Goal: Transaction & Acquisition: Book appointment/travel/reservation

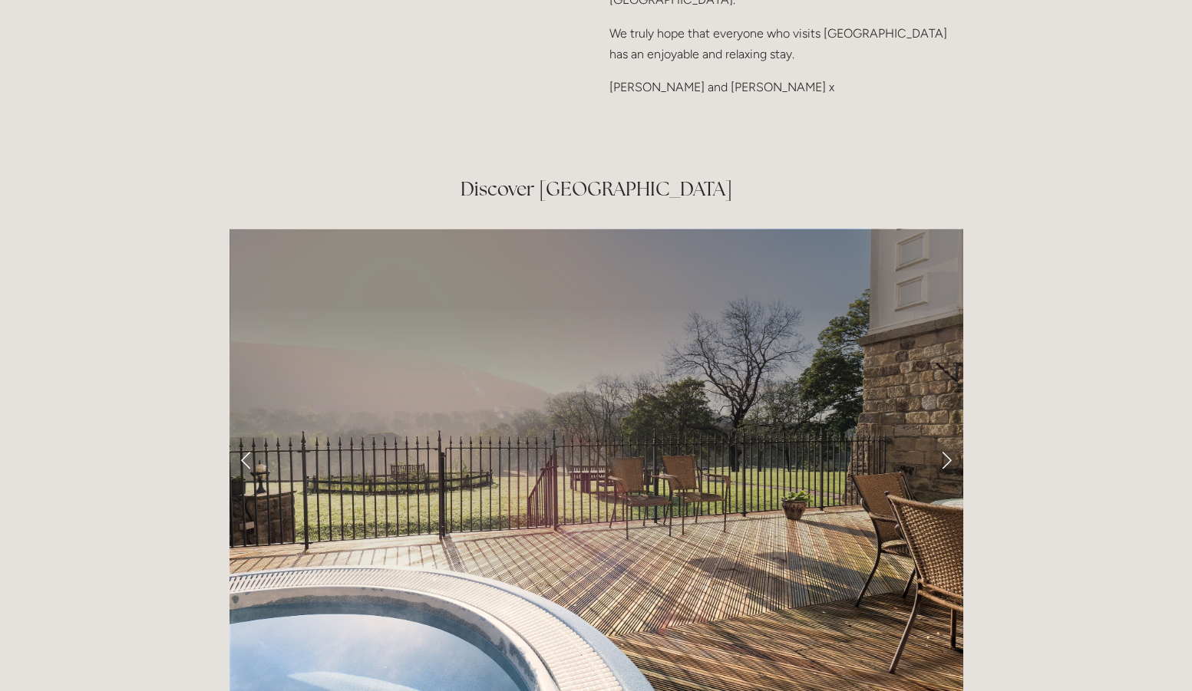
scroll to position [2487, 0]
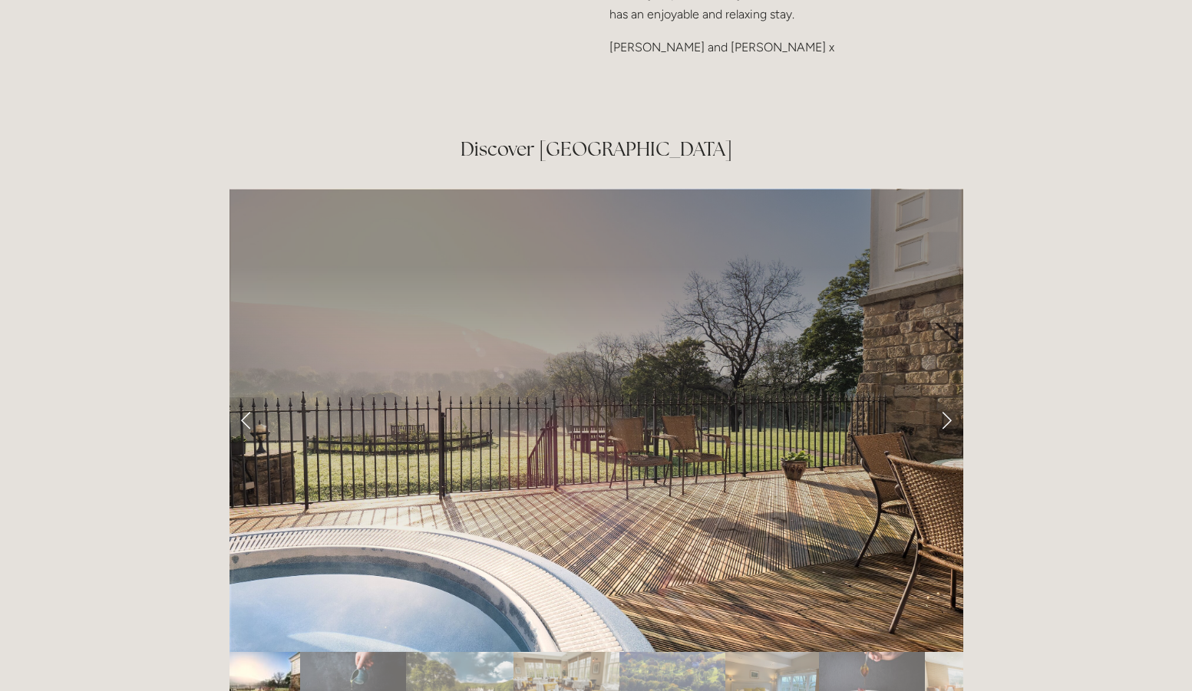
click at [946, 398] on link "Next Slide" at bounding box center [946, 421] width 34 height 46
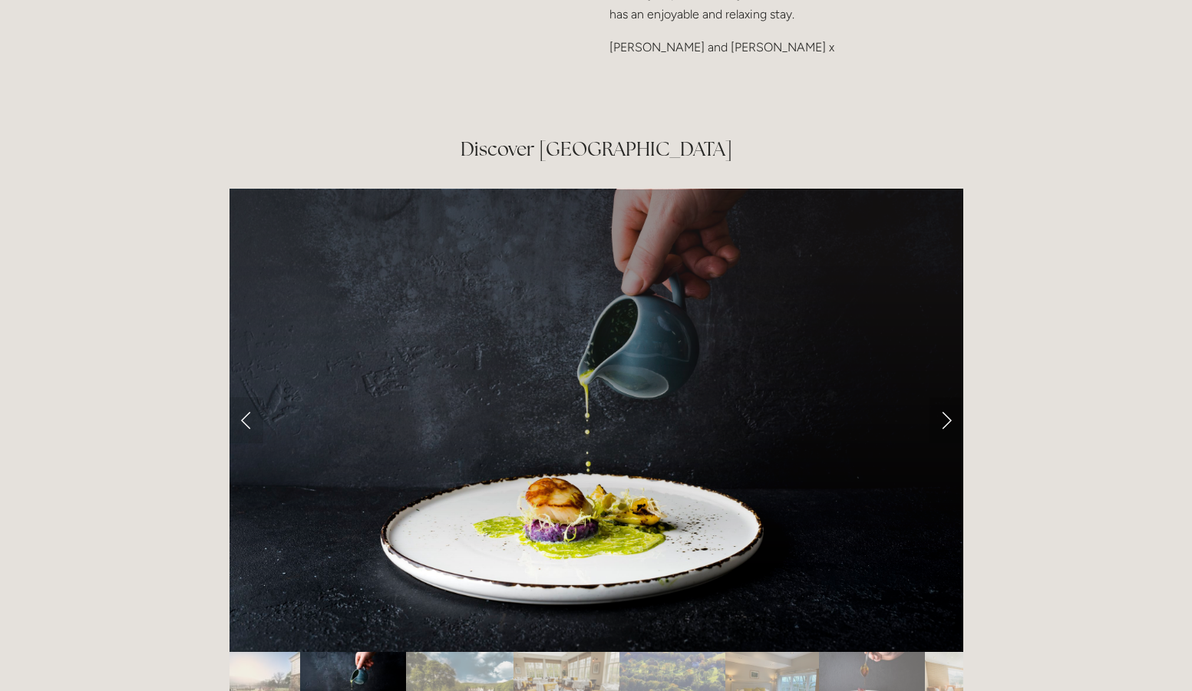
click at [946, 398] on link "Next Slide" at bounding box center [946, 421] width 34 height 46
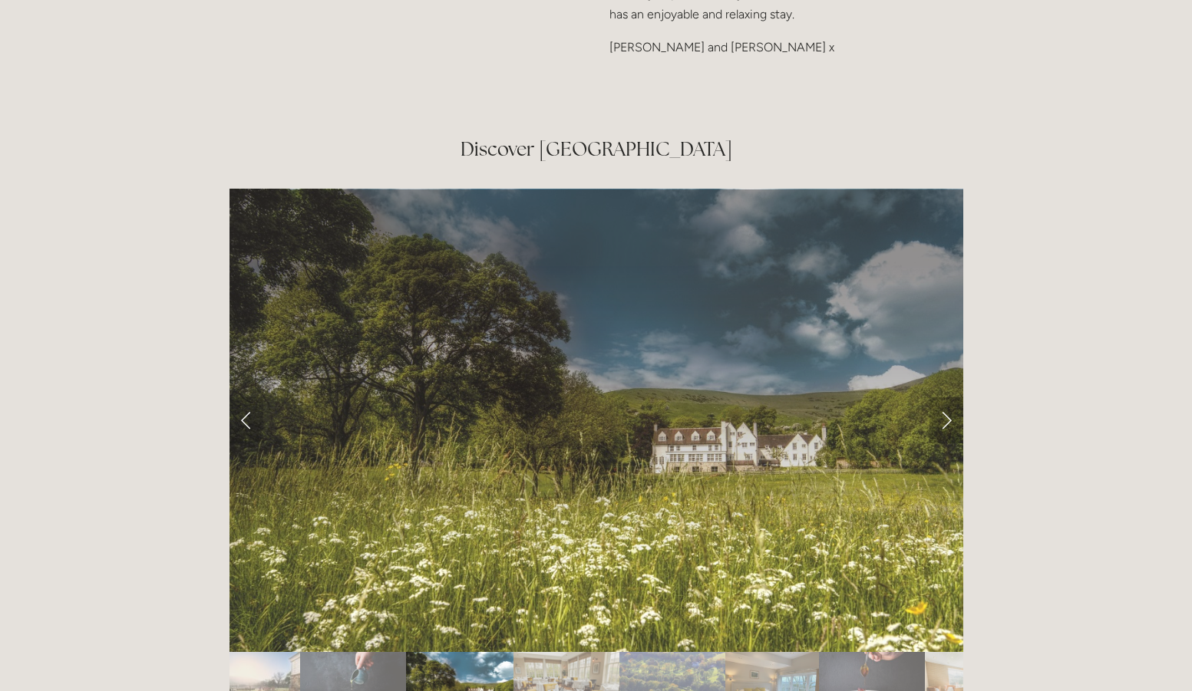
click at [946, 398] on link "Next Slide" at bounding box center [946, 421] width 34 height 46
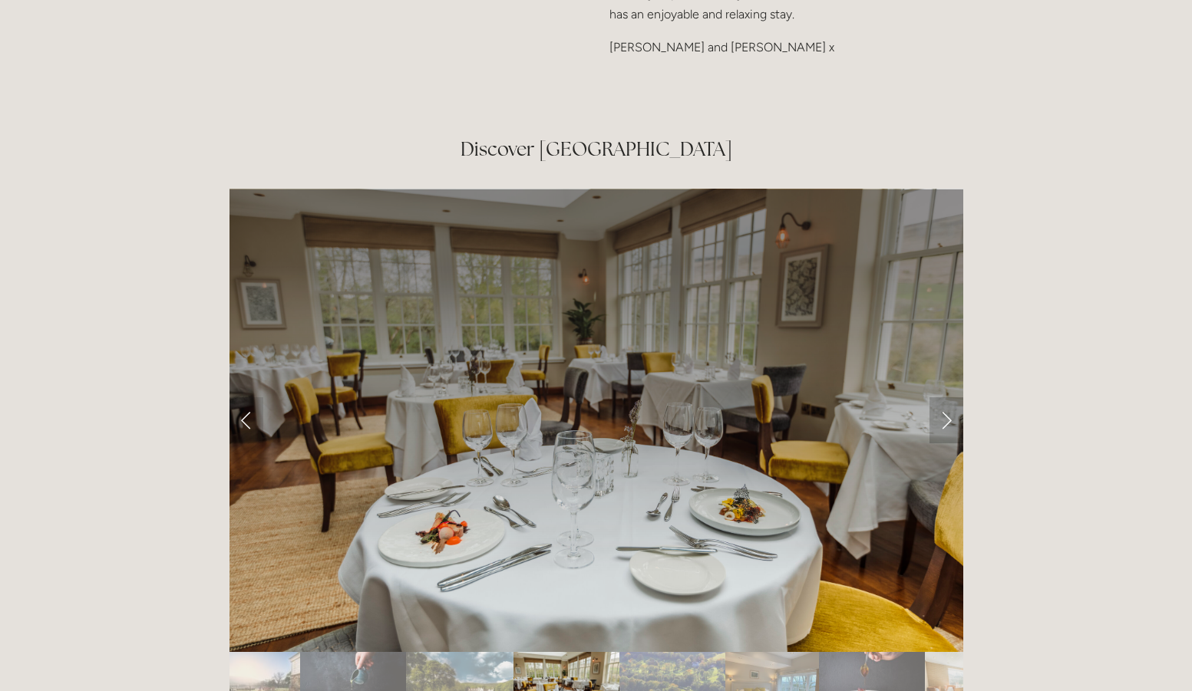
click at [946, 398] on link "Next Slide" at bounding box center [946, 421] width 34 height 46
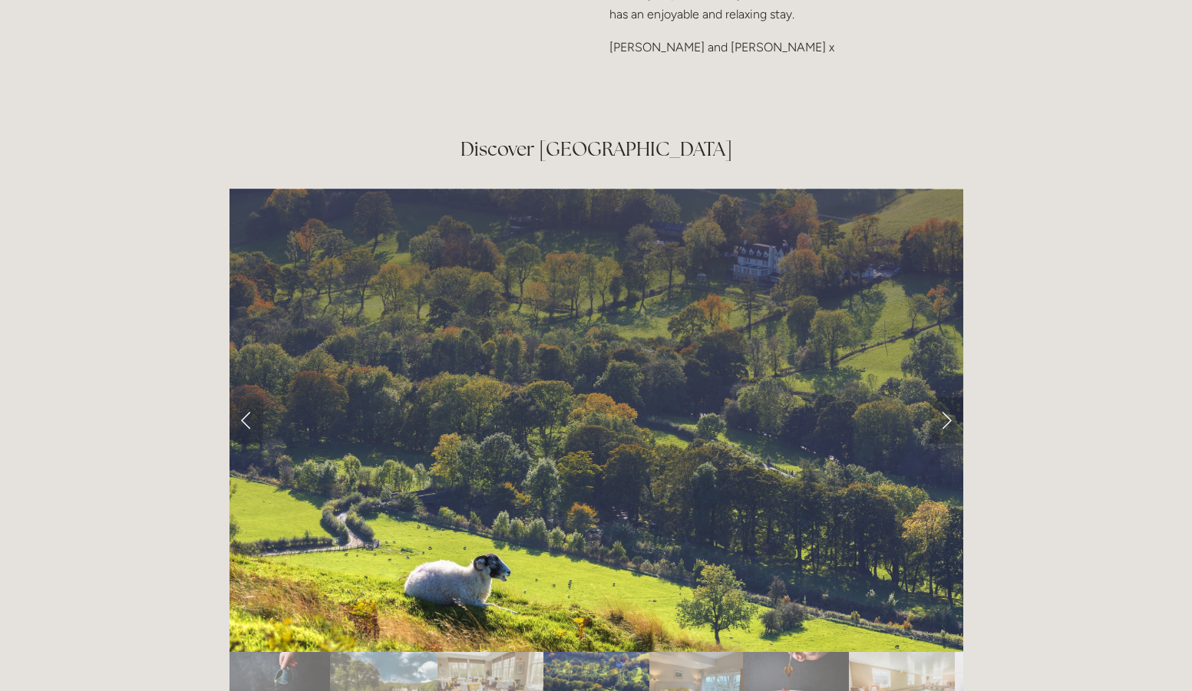
click at [946, 398] on link "Next Slide" at bounding box center [946, 421] width 34 height 46
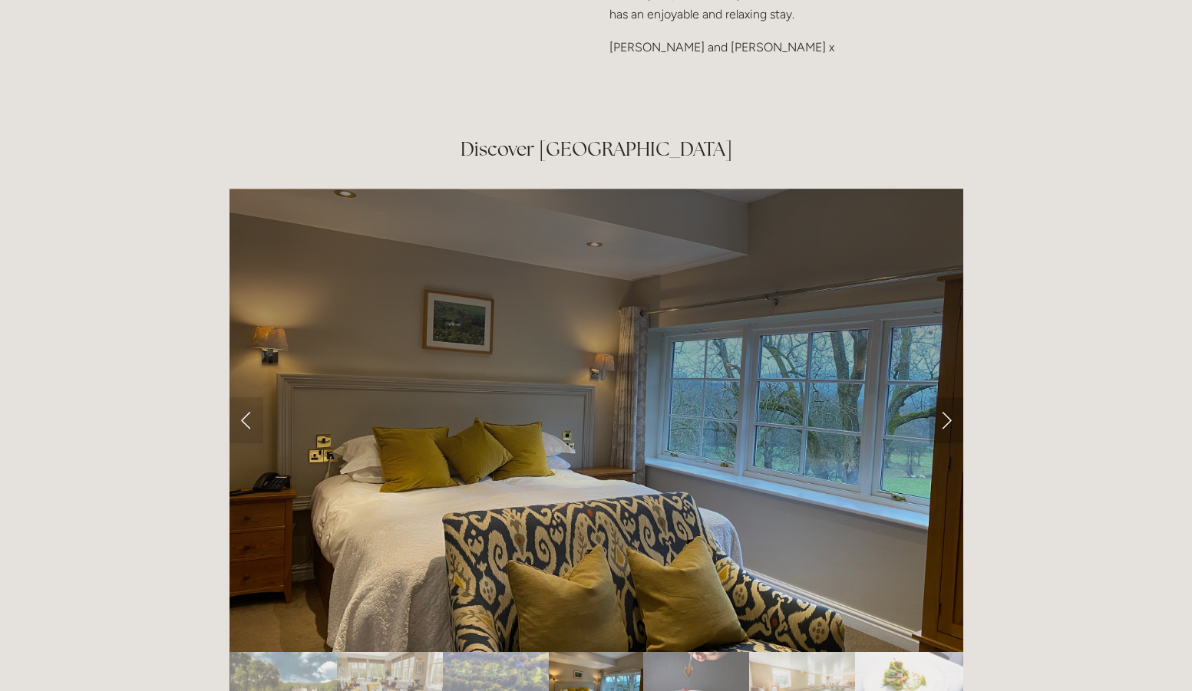
click at [946, 398] on link "Next Slide" at bounding box center [946, 421] width 34 height 46
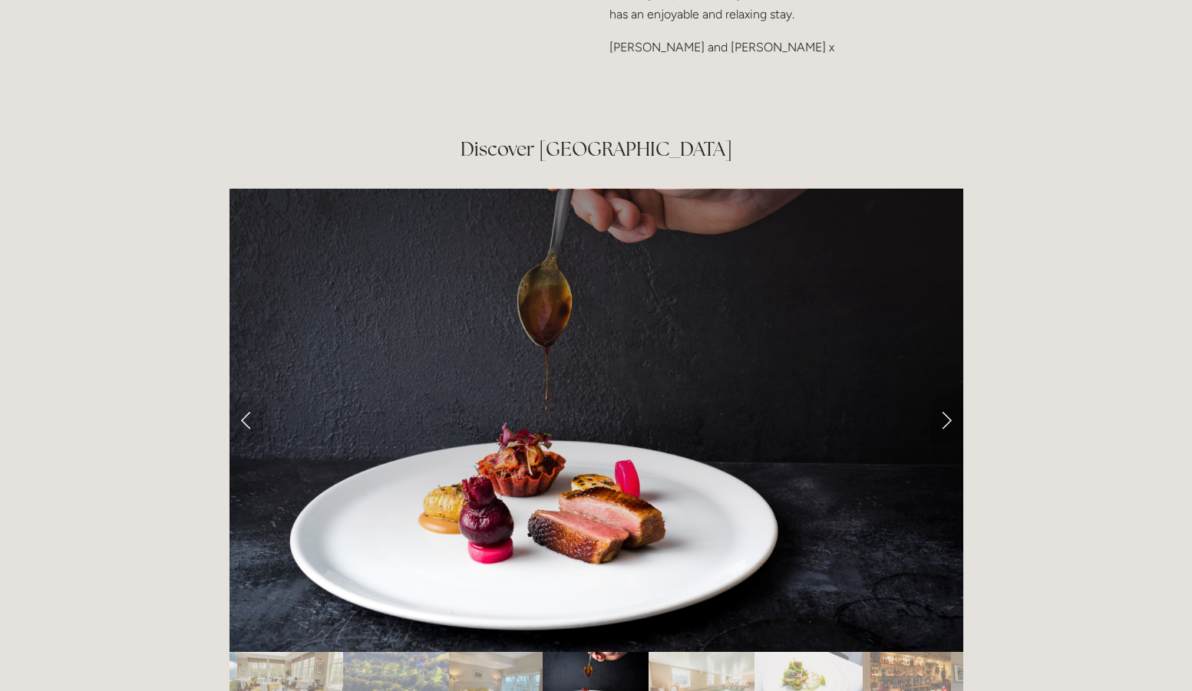
click at [946, 398] on link "Next Slide" at bounding box center [946, 421] width 34 height 46
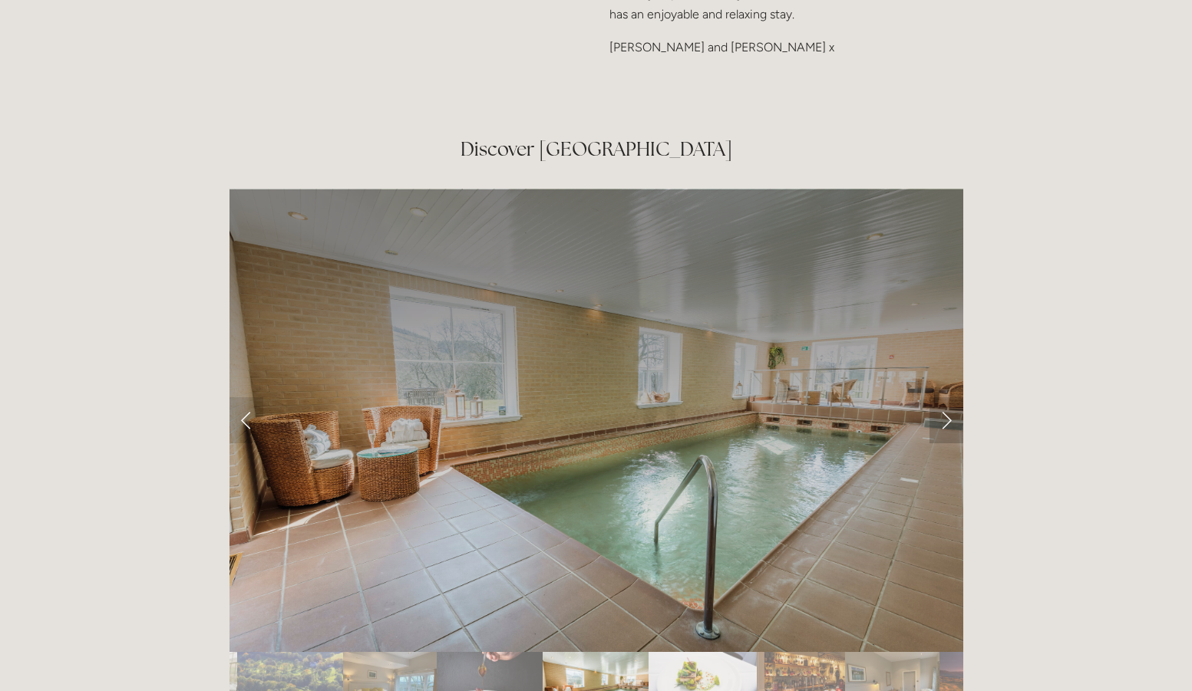
click at [943, 398] on link "Next Slide" at bounding box center [946, 421] width 34 height 46
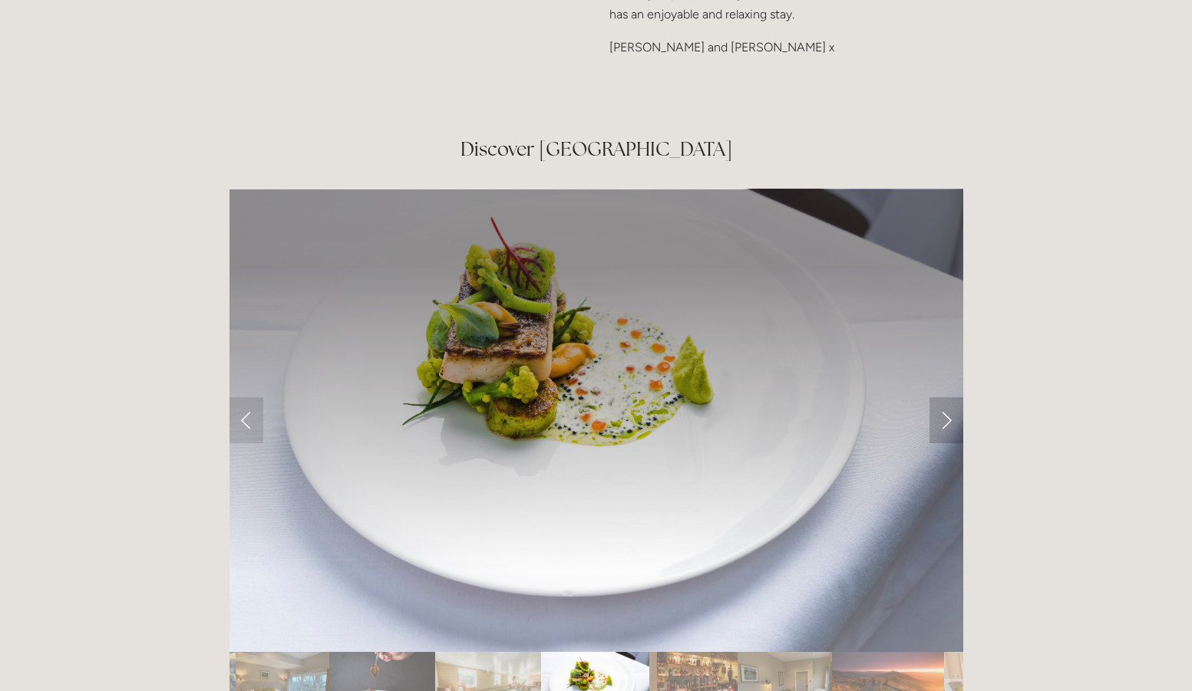
click at [947, 398] on link "Next Slide" at bounding box center [946, 421] width 34 height 46
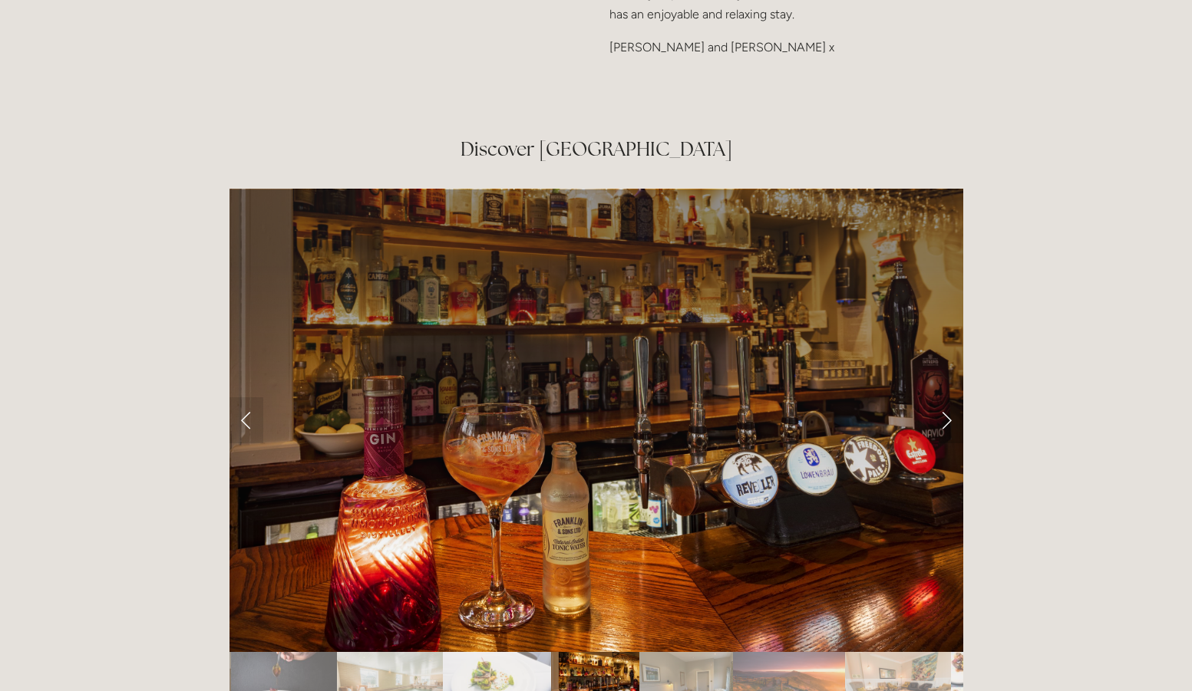
click at [947, 398] on link "Next Slide" at bounding box center [946, 421] width 34 height 46
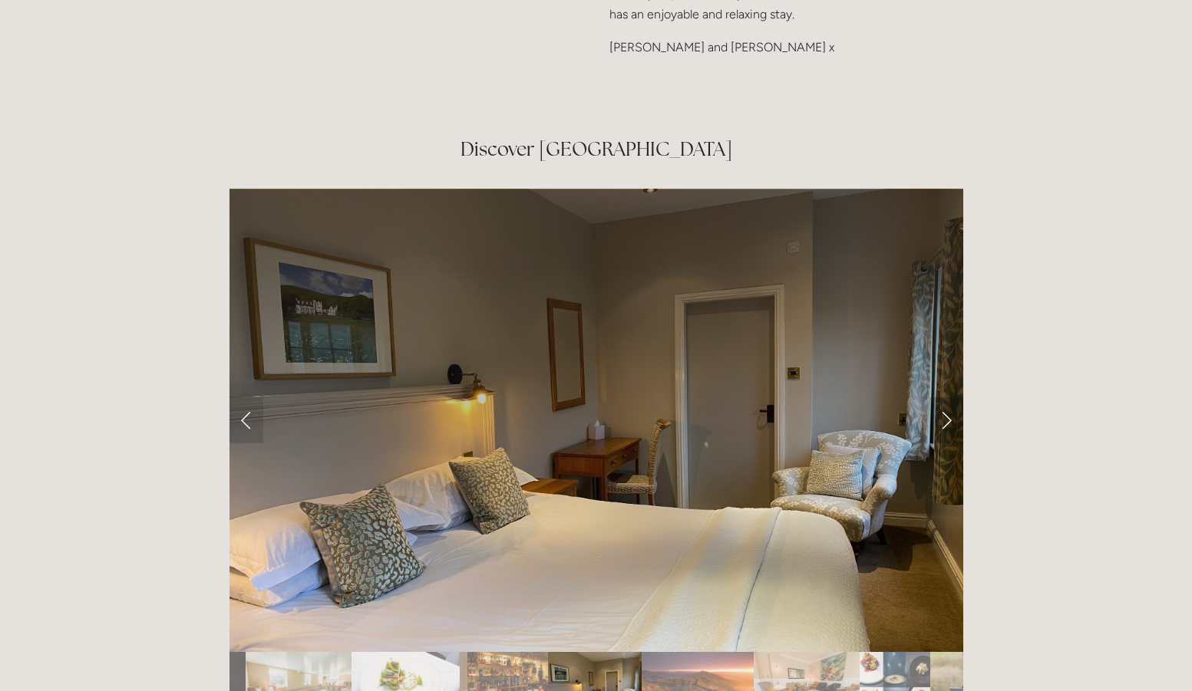
click at [947, 398] on link "Next Slide" at bounding box center [946, 421] width 34 height 46
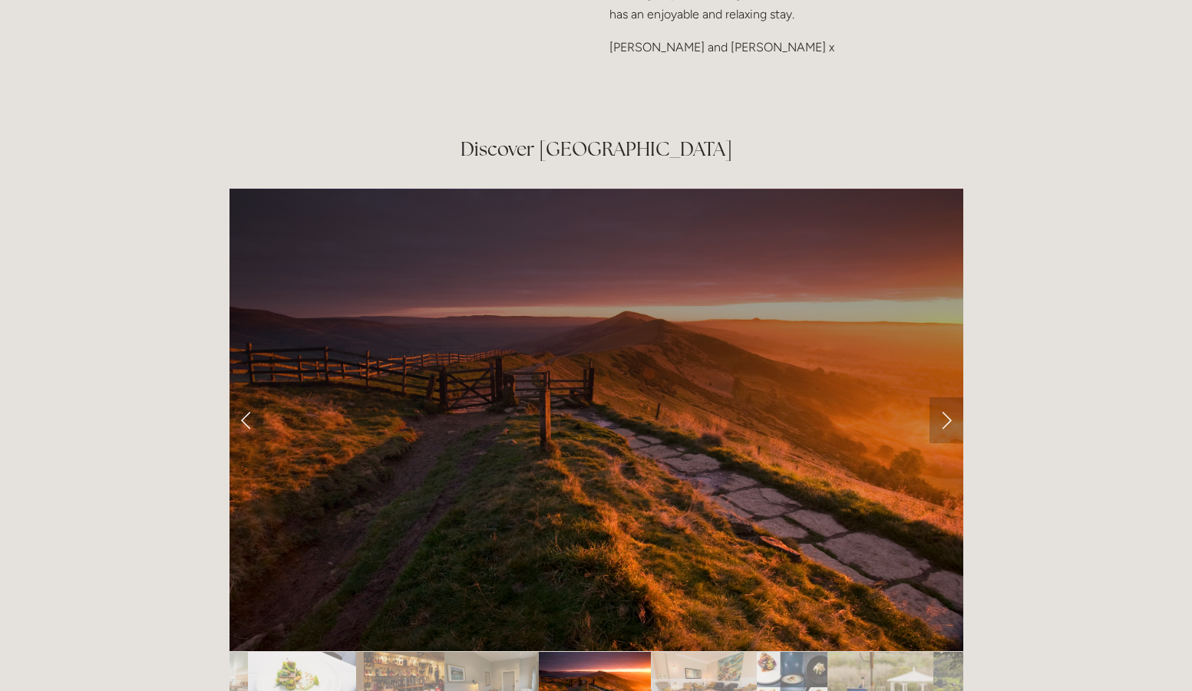
click at [947, 398] on link "Next Slide" at bounding box center [946, 421] width 34 height 46
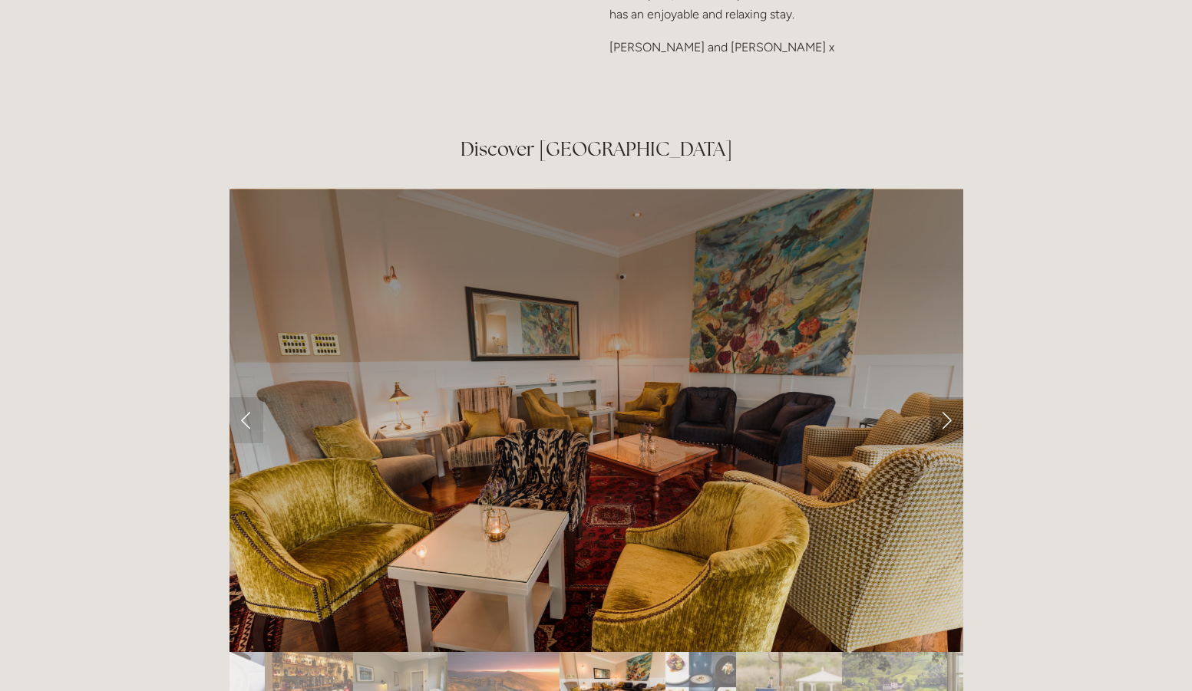
click at [945, 398] on link "Next Slide" at bounding box center [946, 421] width 34 height 46
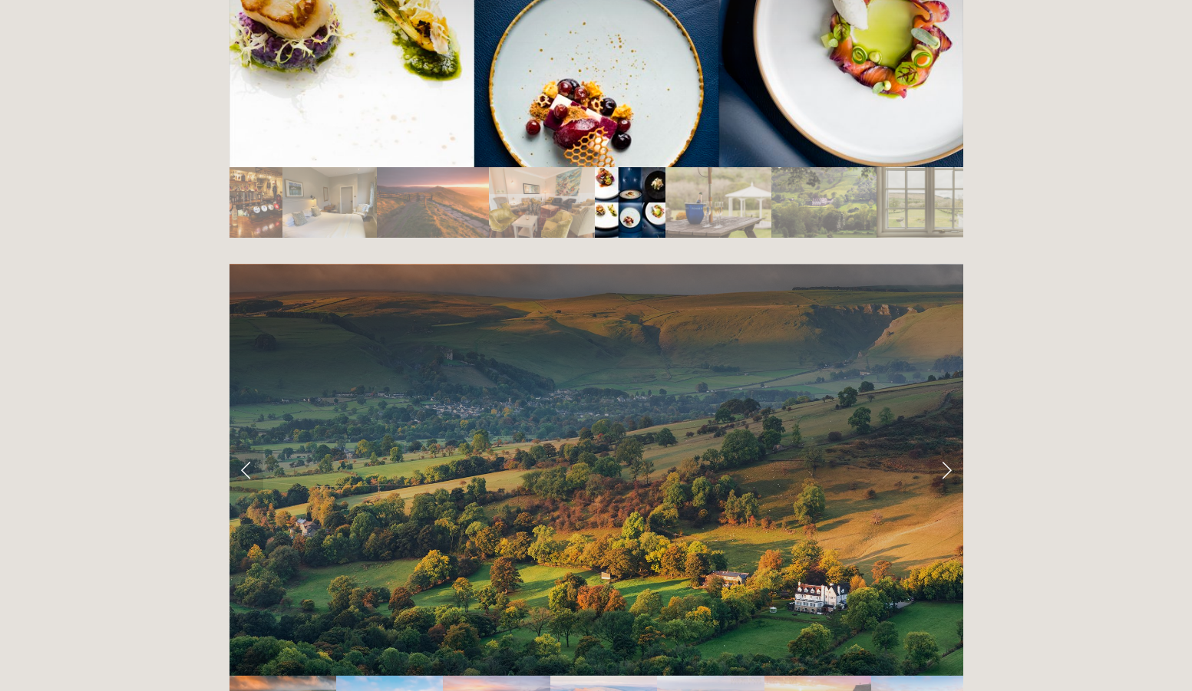
scroll to position [2931, 0]
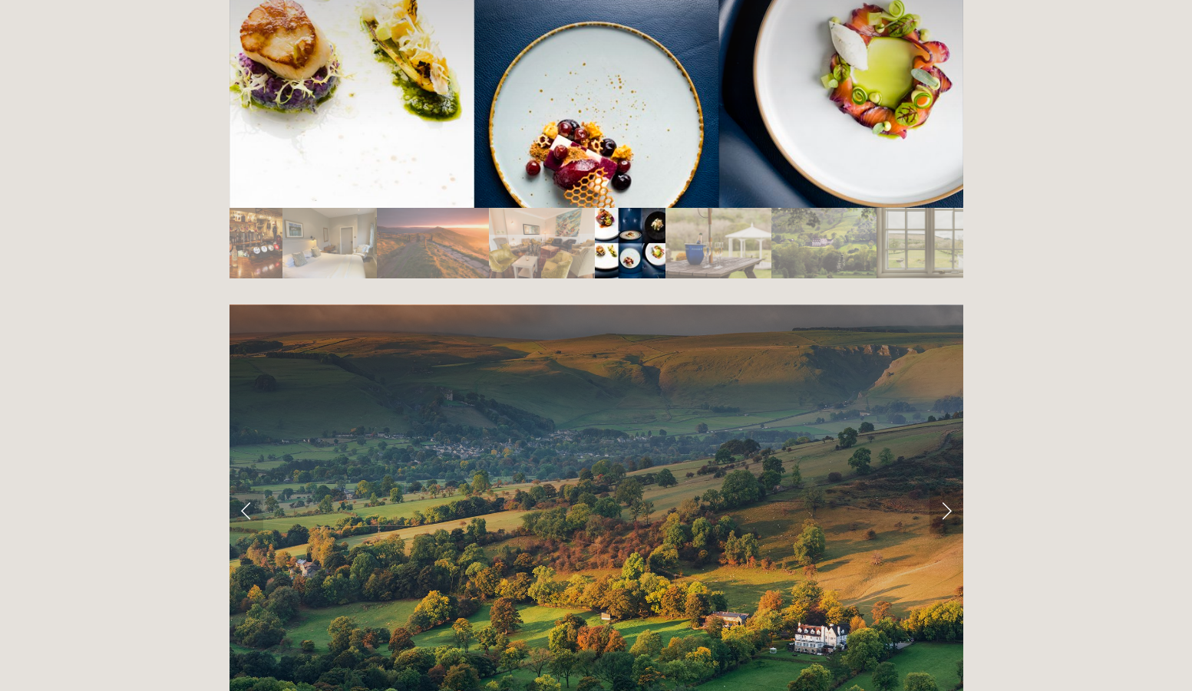
click at [951, 488] on link "Next Slide" at bounding box center [946, 511] width 34 height 46
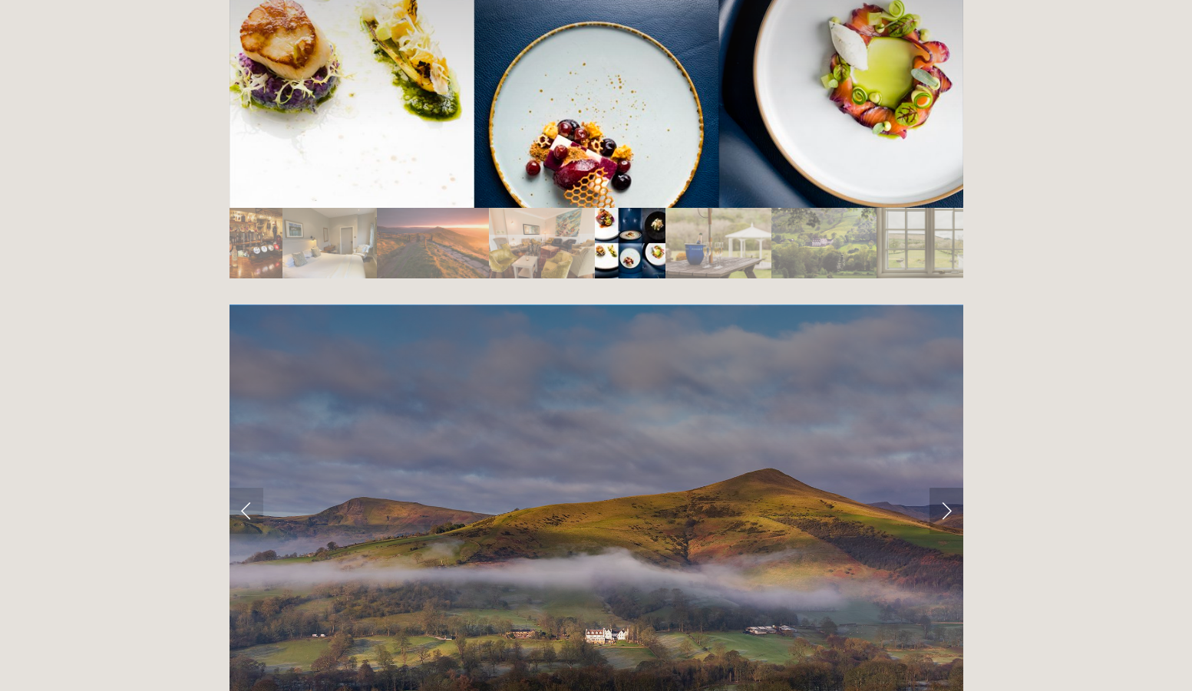
click at [951, 488] on link "Next Slide" at bounding box center [946, 511] width 34 height 46
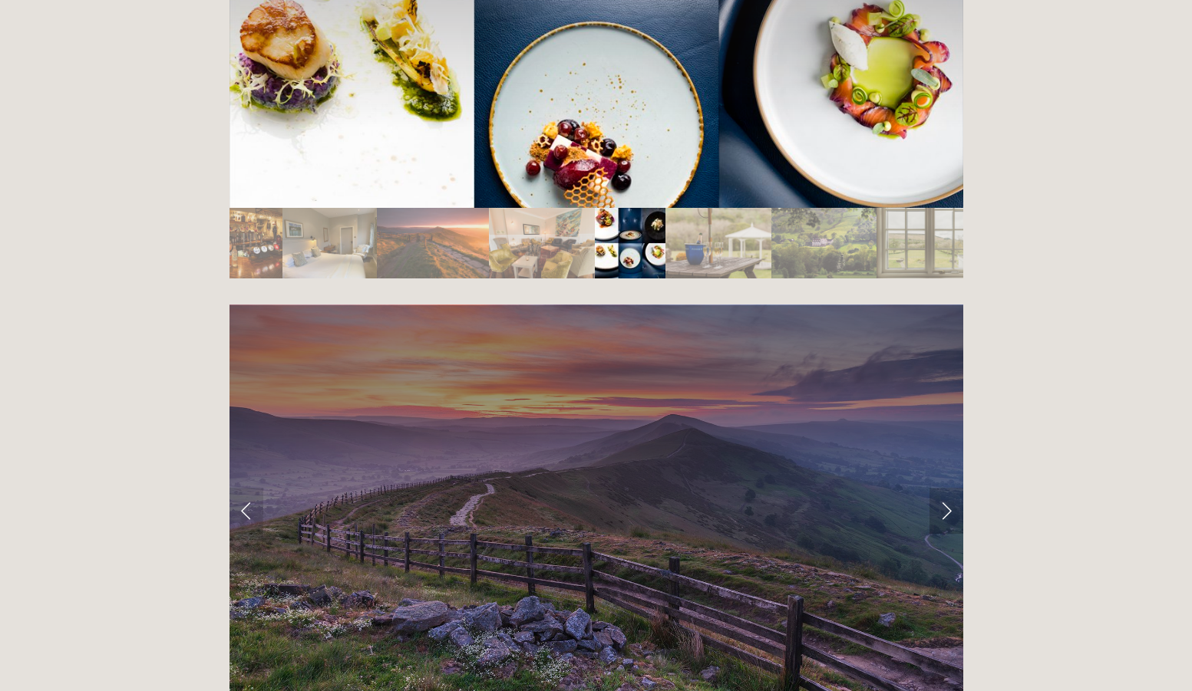
click at [951, 488] on link "Next Slide" at bounding box center [946, 511] width 34 height 46
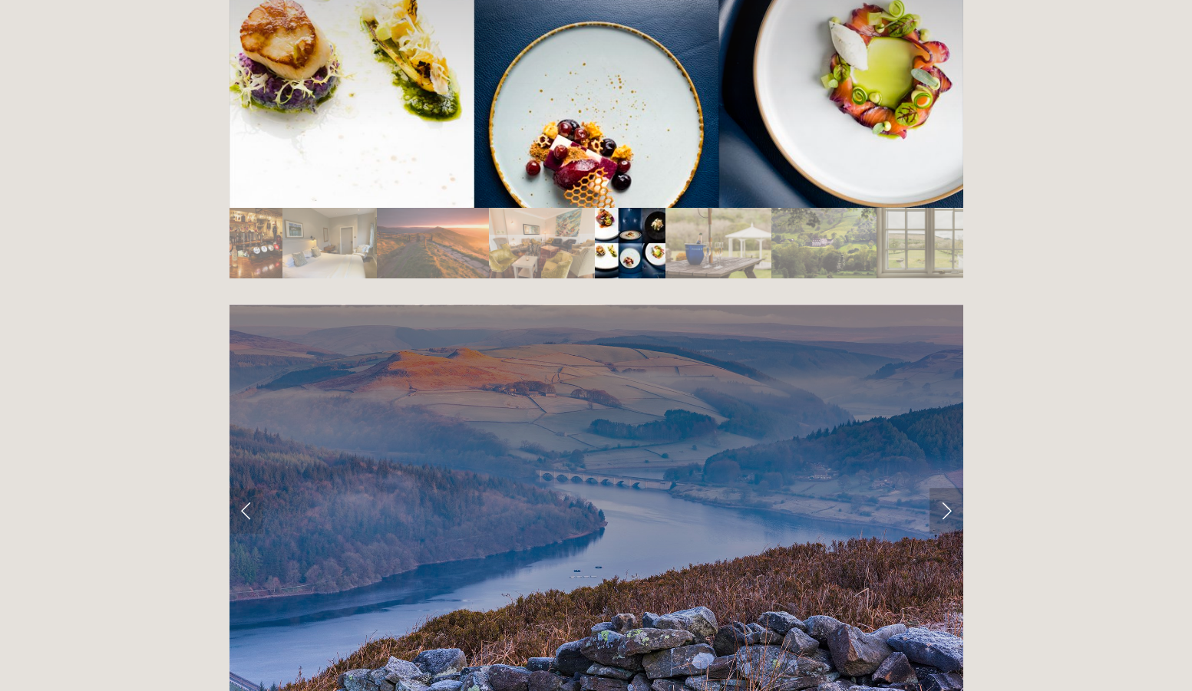
click at [951, 488] on link "Next Slide" at bounding box center [946, 511] width 34 height 46
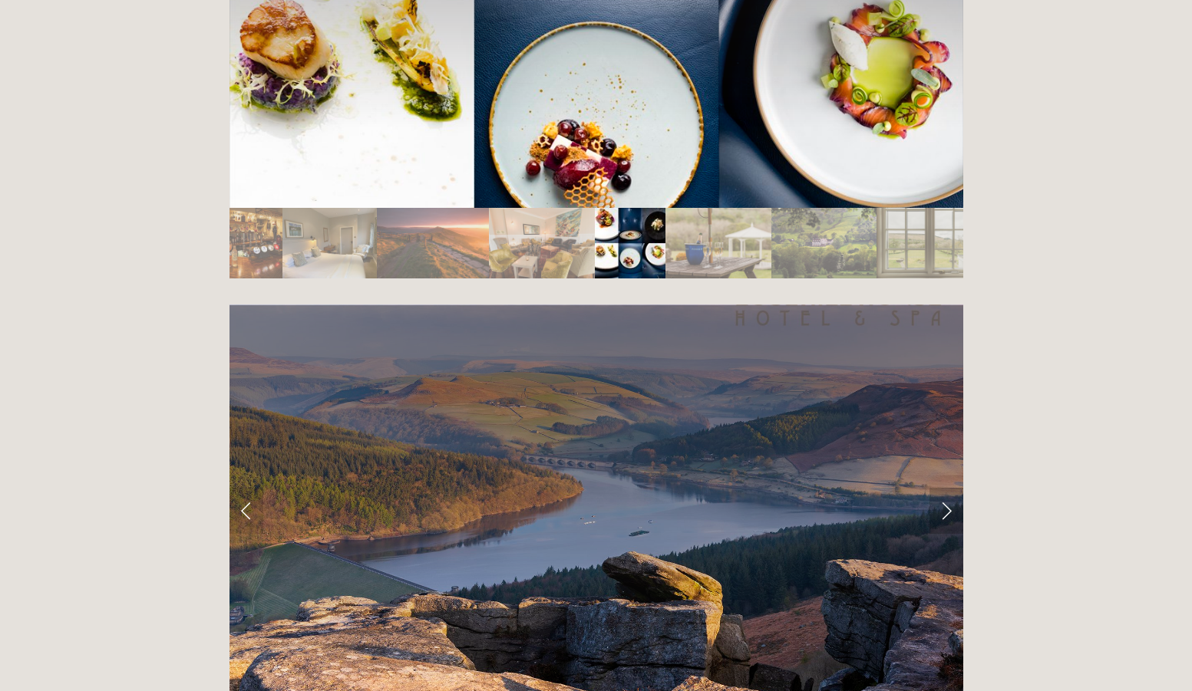
click at [951, 488] on link "Next Slide" at bounding box center [946, 511] width 34 height 46
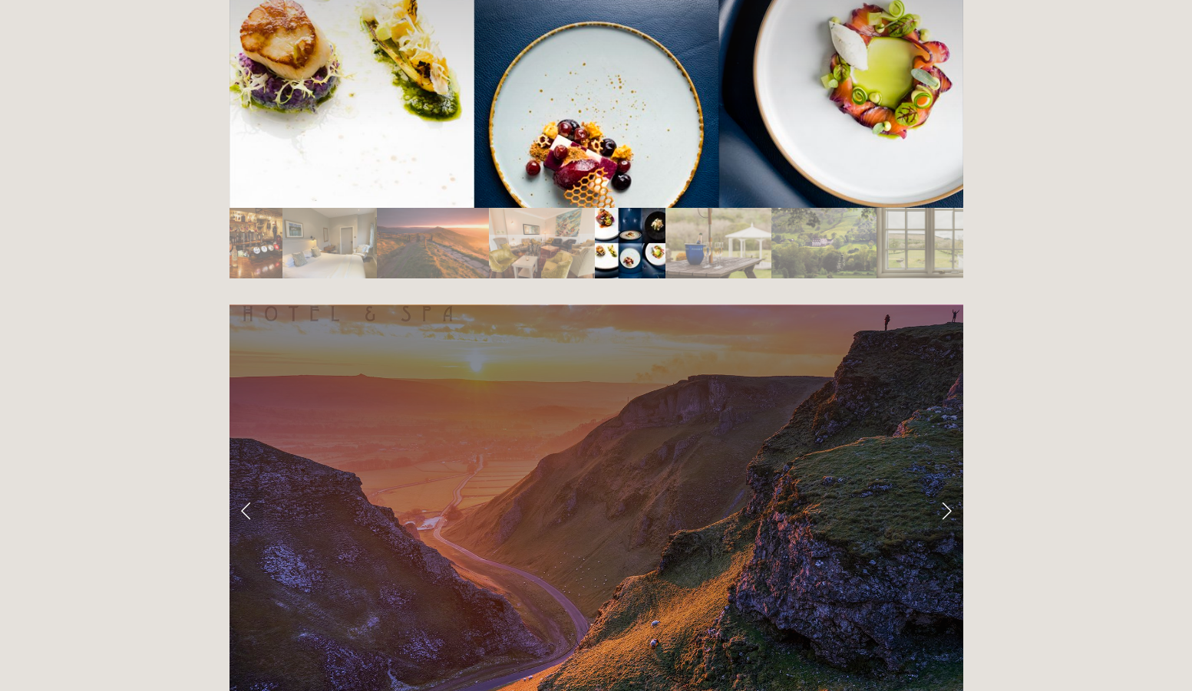
click at [951, 488] on link "Next Slide" at bounding box center [946, 511] width 34 height 46
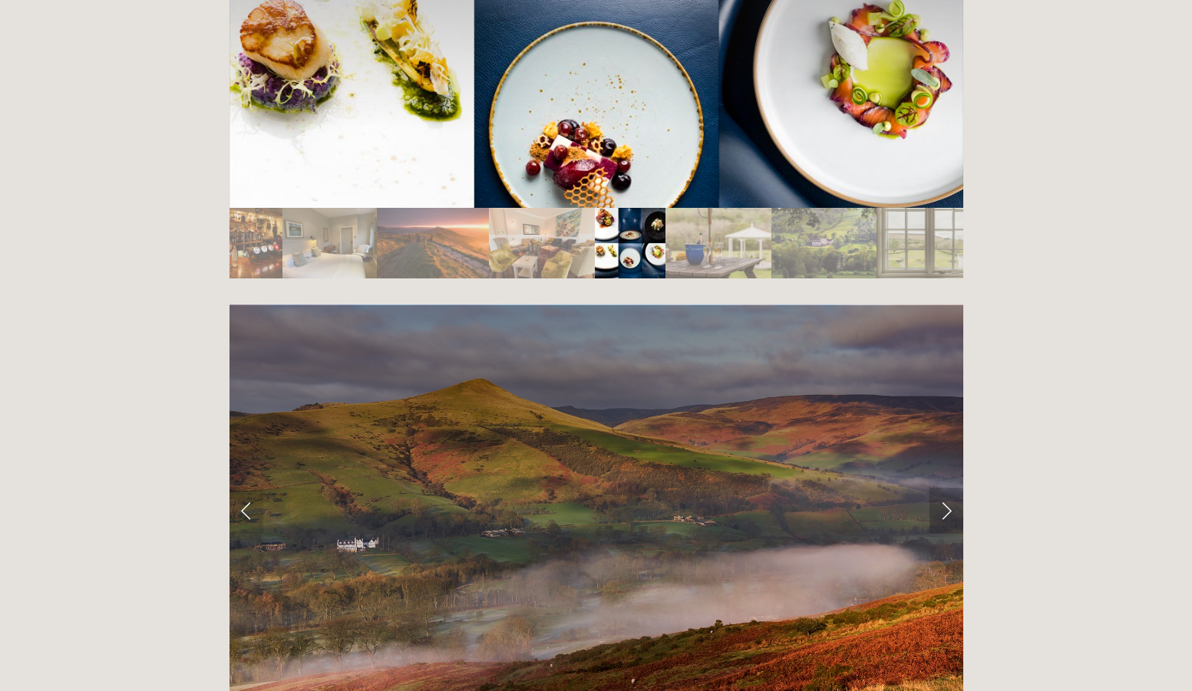
click at [945, 488] on link "Next Slide" at bounding box center [946, 511] width 34 height 46
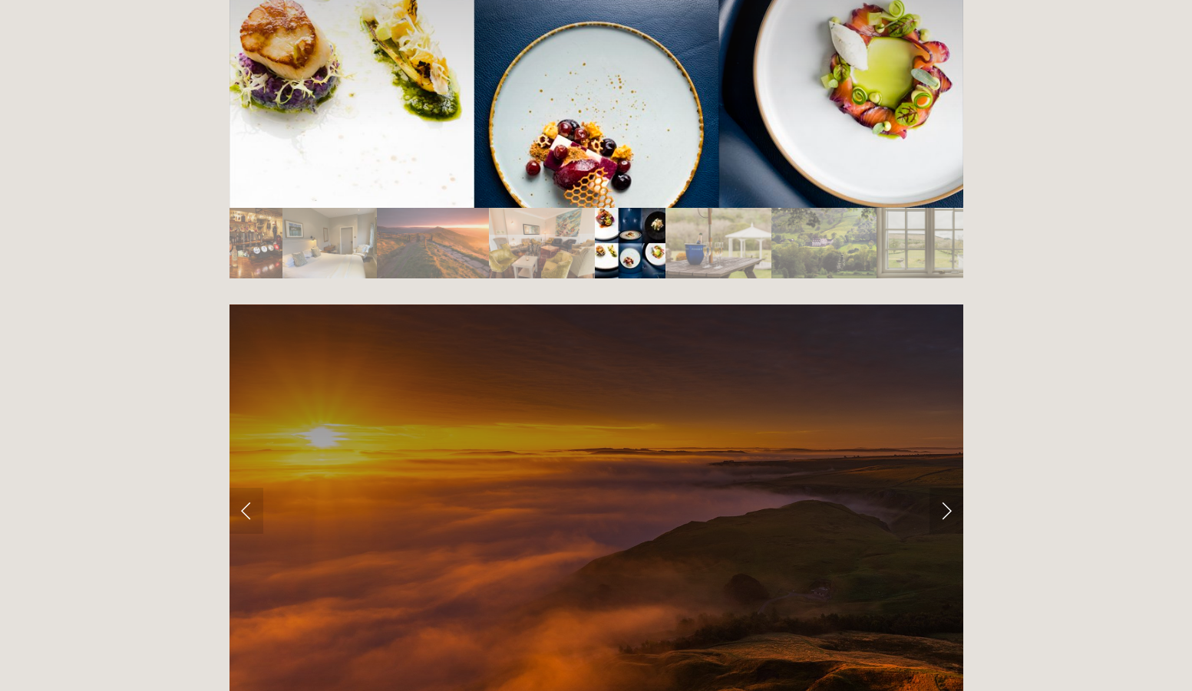
click at [945, 488] on link "Next Slide" at bounding box center [946, 511] width 34 height 46
click at [946, 488] on link "Next Slide" at bounding box center [946, 511] width 34 height 46
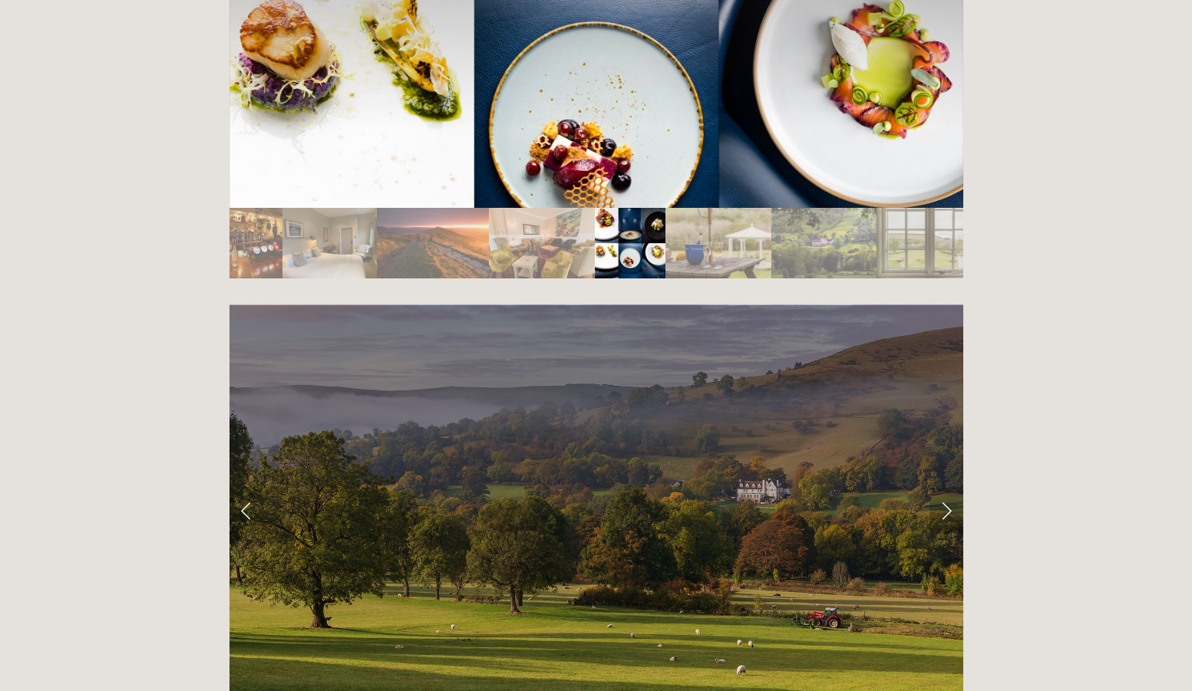
click at [946, 488] on link "Next Slide" at bounding box center [946, 511] width 34 height 46
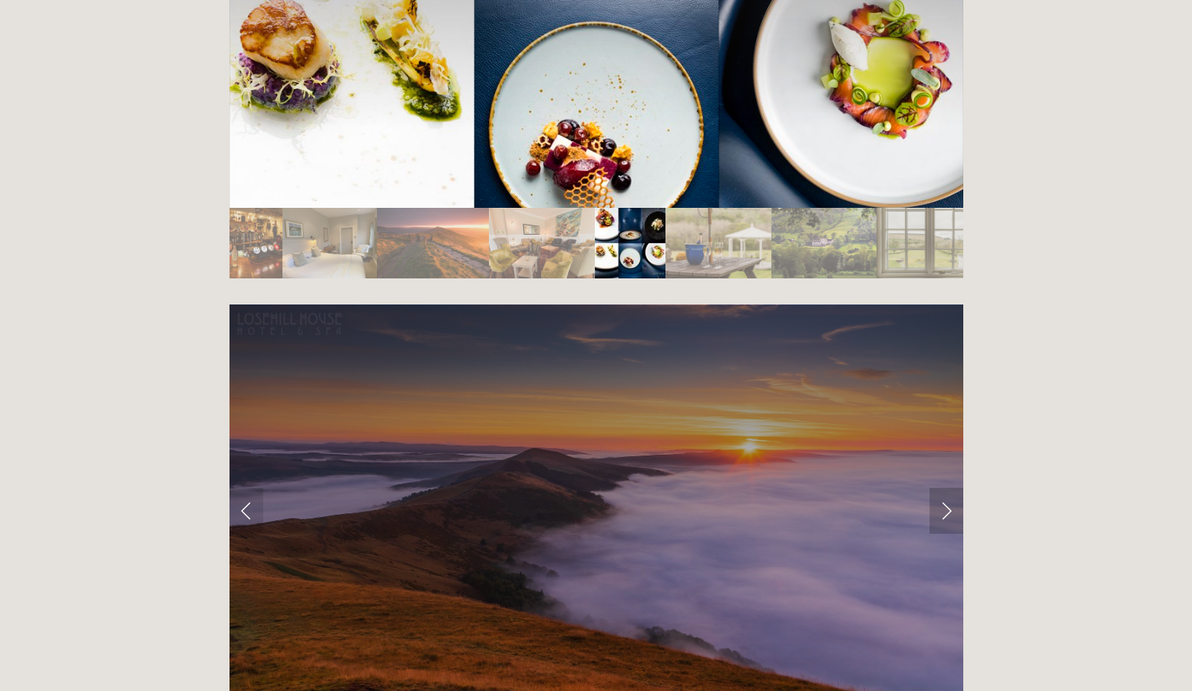
click at [946, 488] on link "Next Slide" at bounding box center [946, 511] width 34 height 46
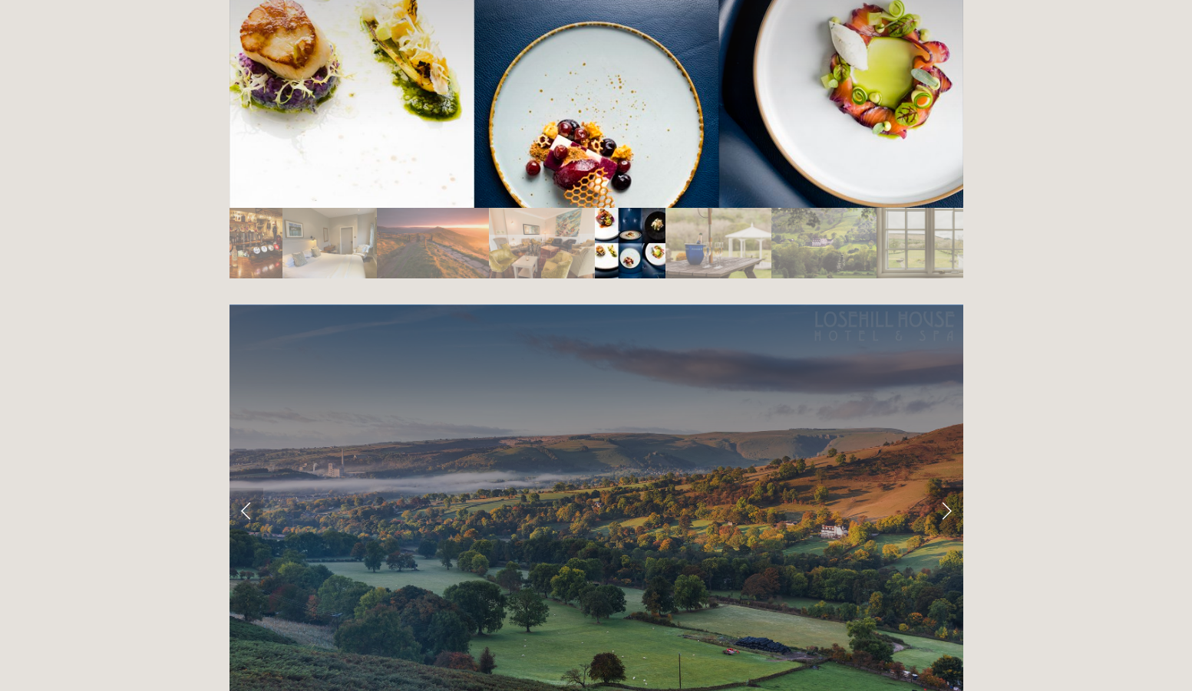
click at [946, 488] on link "Next Slide" at bounding box center [946, 511] width 34 height 46
click at [947, 488] on link "Next Slide" at bounding box center [946, 511] width 34 height 46
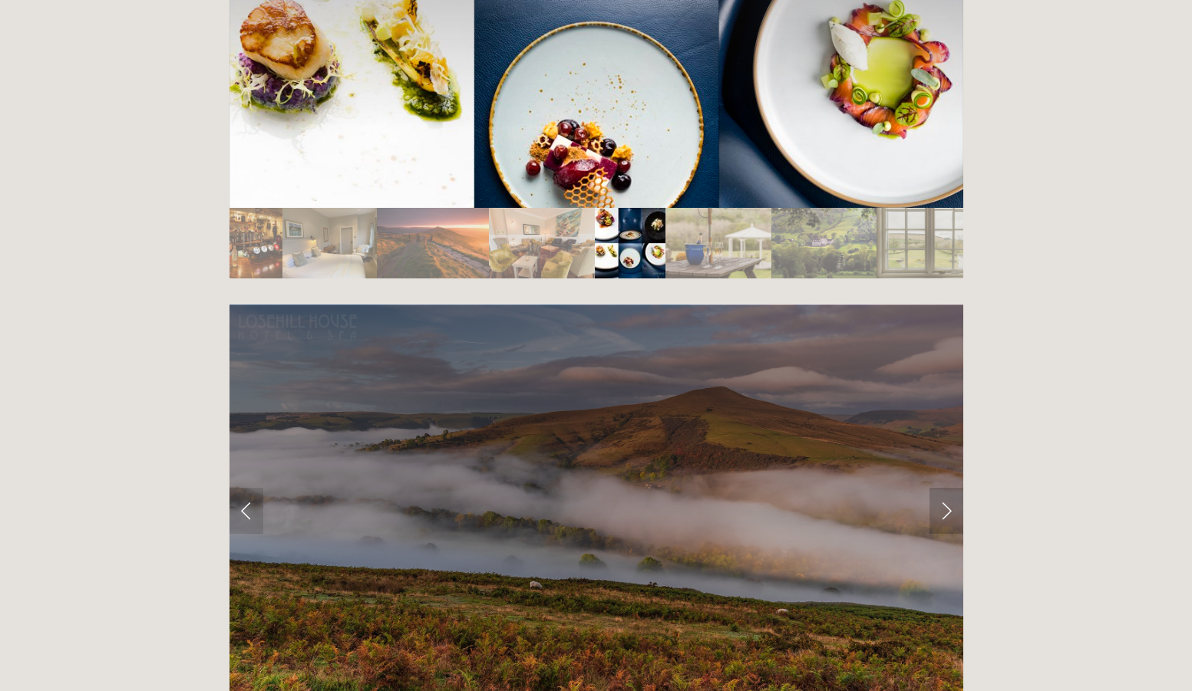
click at [947, 488] on link "Next Slide" at bounding box center [946, 511] width 34 height 46
click at [945, 488] on link "Next Slide" at bounding box center [946, 511] width 34 height 46
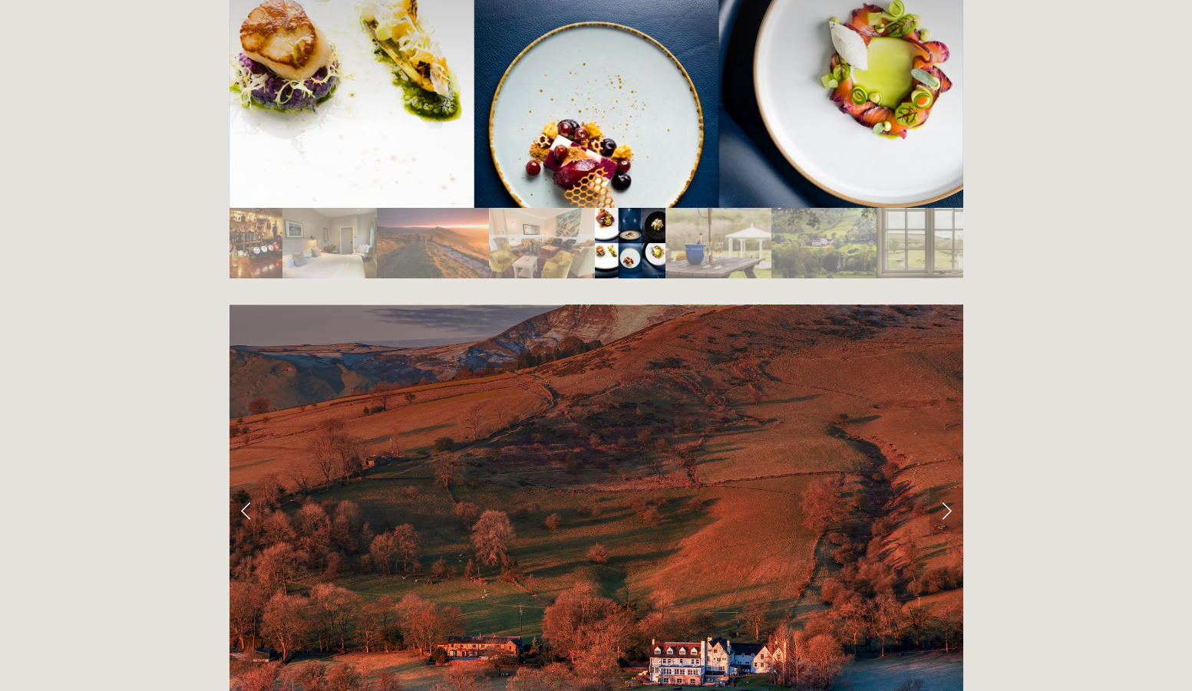
click at [945, 488] on link "Next Slide" at bounding box center [946, 511] width 34 height 46
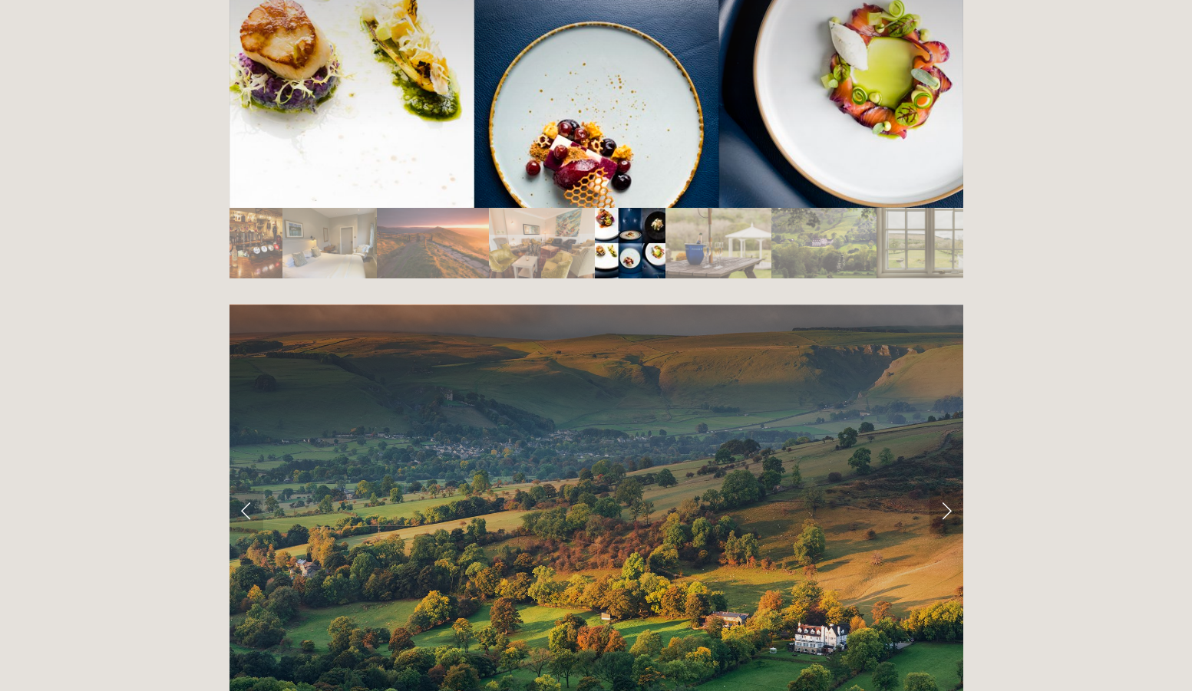
click at [945, 488] on link "Next Slide" at bounding box center [946, 511] width 34 height 46
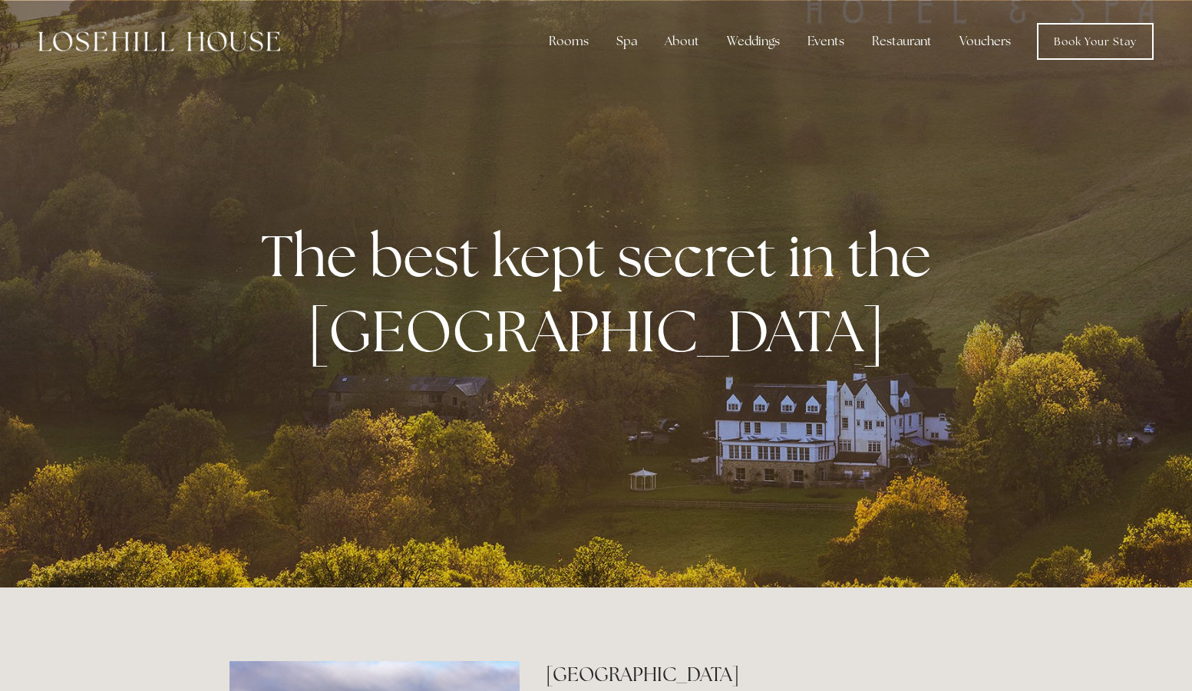
scroll to position [0, 0]
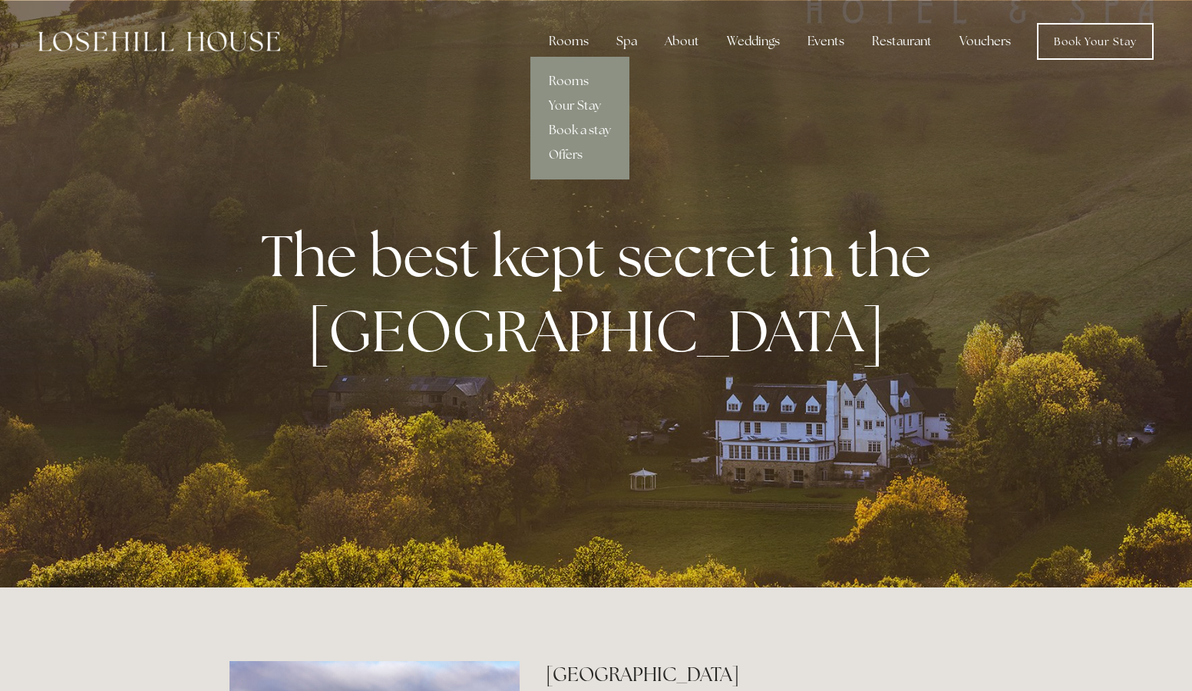
click at [576, 78] on link "Rooms" at bounding box center [579, 81] width 99 height 25
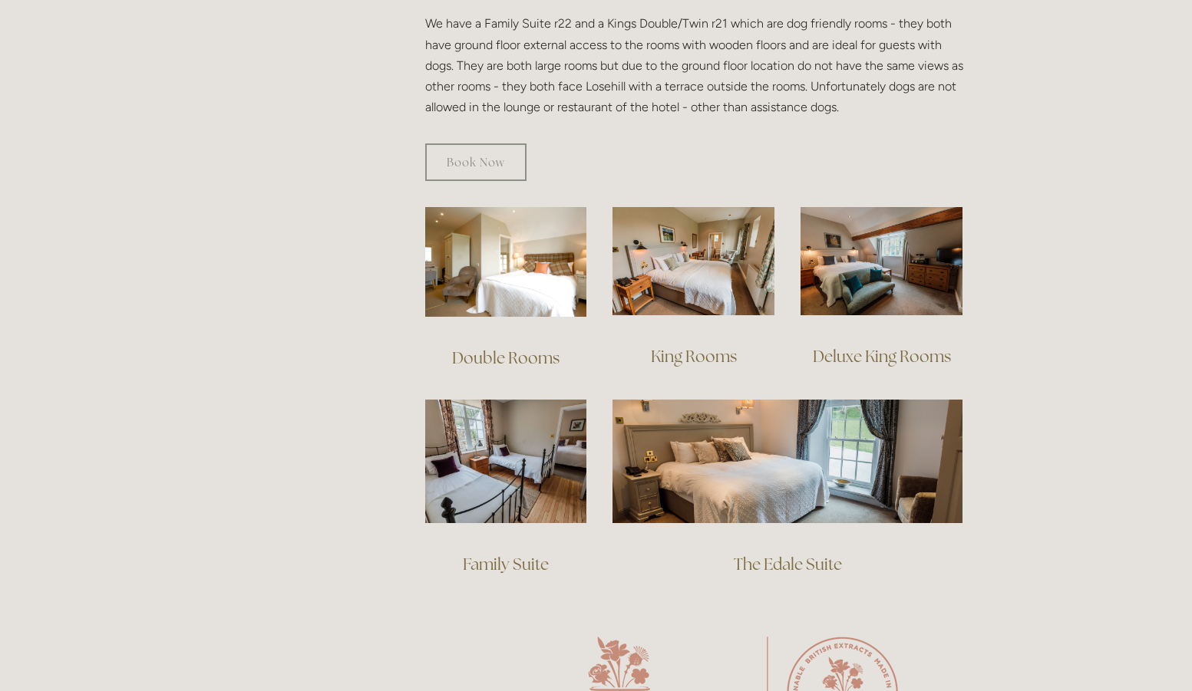
scroll to position [922, 0]
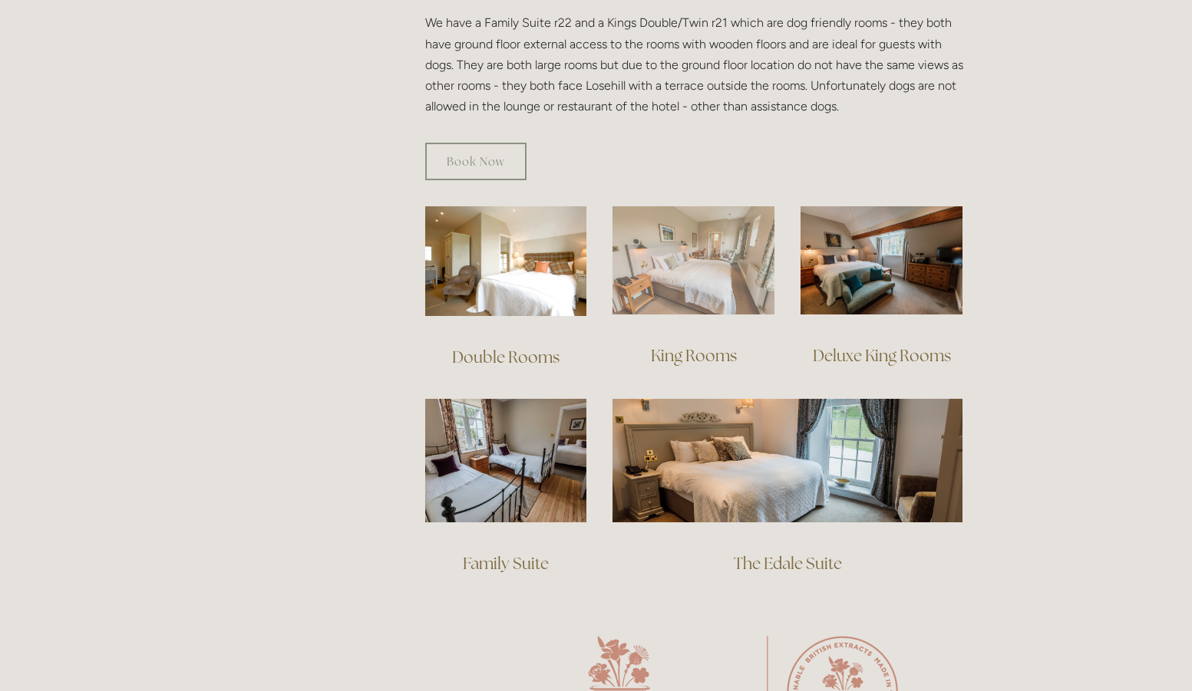
click at [678, 235] on img at bounding box center [693, 260] width 162 height 108
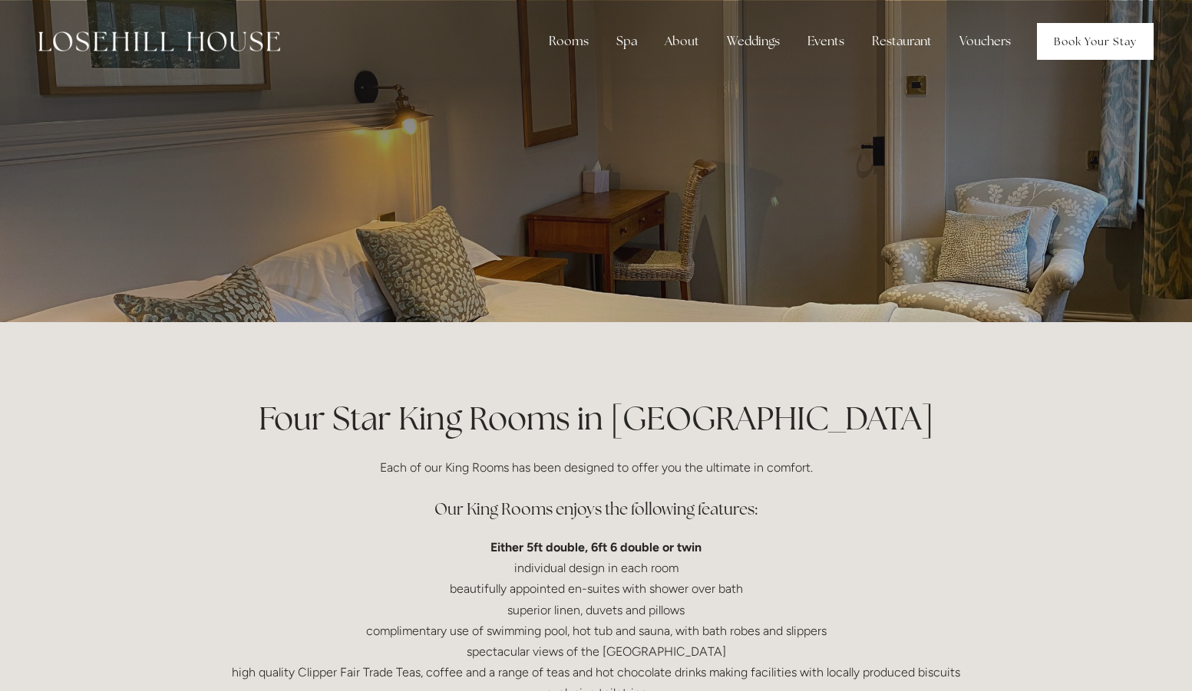
click at [1079, 42] on link "Book Your Stay" at bounding box center [1095, 41] width 117 height 37
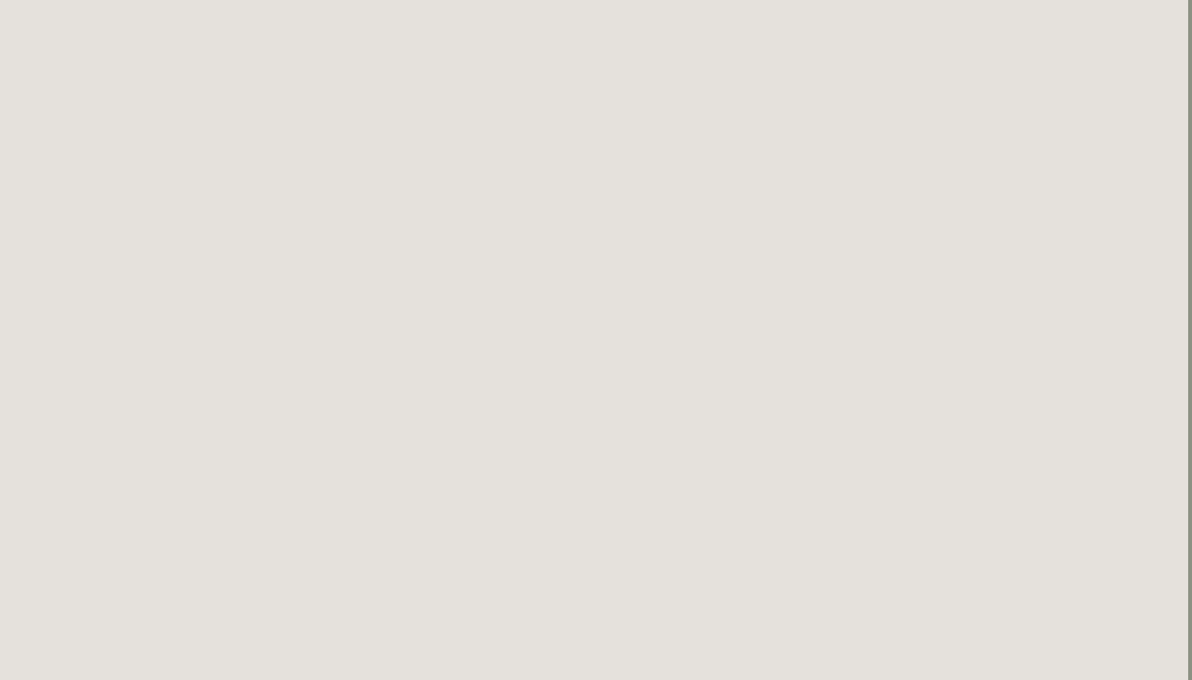
scroll to position [505, 4]
